Goal: Find specific page/section: Find specific page/section

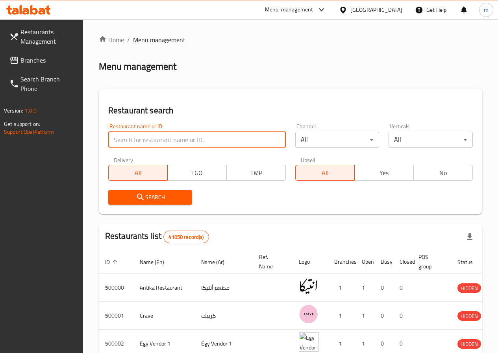
paste input "770559"
type input "770559"
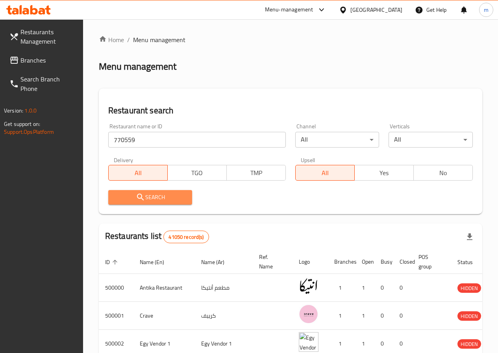
click at [147, 199] on span "Search" at bounding box center [150, 197] width 72 height 10
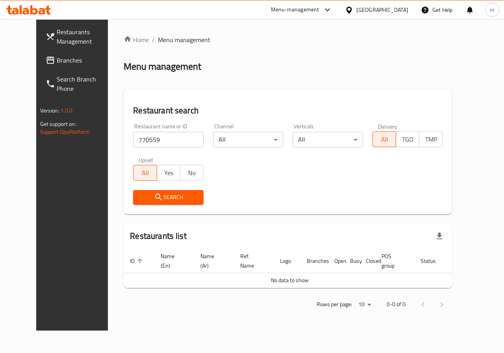
click at [57, 58] on span "Branches" at bounding box center [85, 59] width 57 height 9
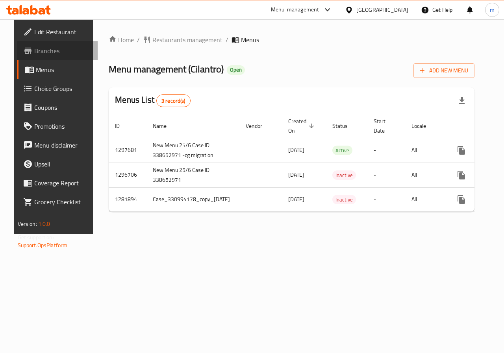
click at [41, 52] on span "Branches" at bounding box center [62, 50] width 57 height 9
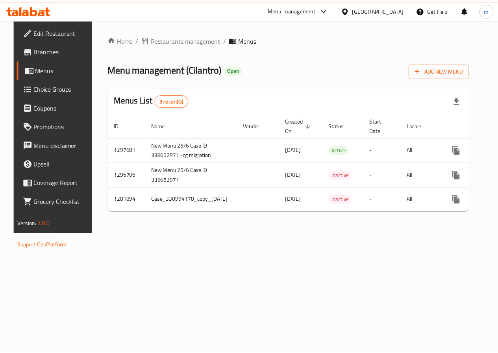
scroll to position [0, 49]
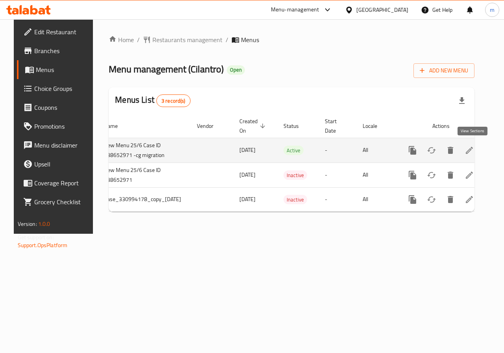
click at [469, 148] on icon "enhanced table" at bounding box center [468, 150] width 9 height 9
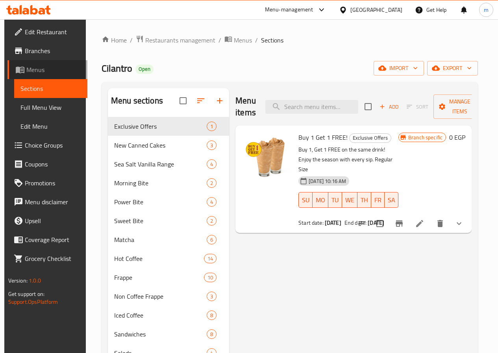
click at [47, 67] on span "Menus" at bounding box center [53, 69] width 55 height 9
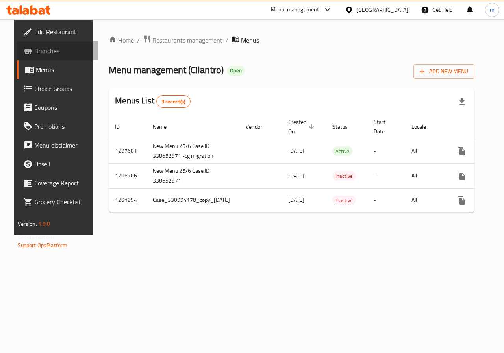
click at [48, 50] on span "Branches" at bounding box center [62, 50] width 57 height 9
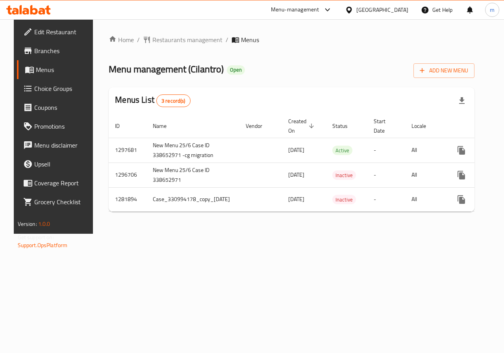
click at [382, 234] on div "Home / Restaurants management / Menus Menu management ( Cilantro ) Open Add New…" at bounding box center [291, 126] width 397 height 214
click at [53, 43] on link "Branches" at bounding box center [57, 50] width 81 height 19
